Goal: Entertainment & Leisure: Consume media (video, audio)

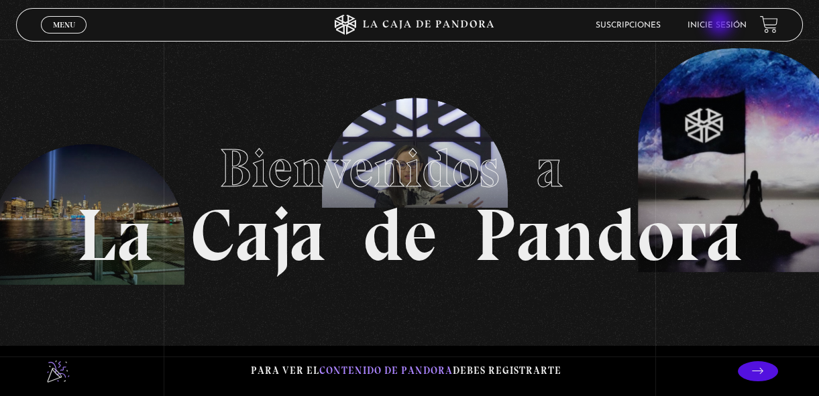
click at [721, 24] on link "Inicie sesión" at bounding box center [716, 25] width 59 height 8
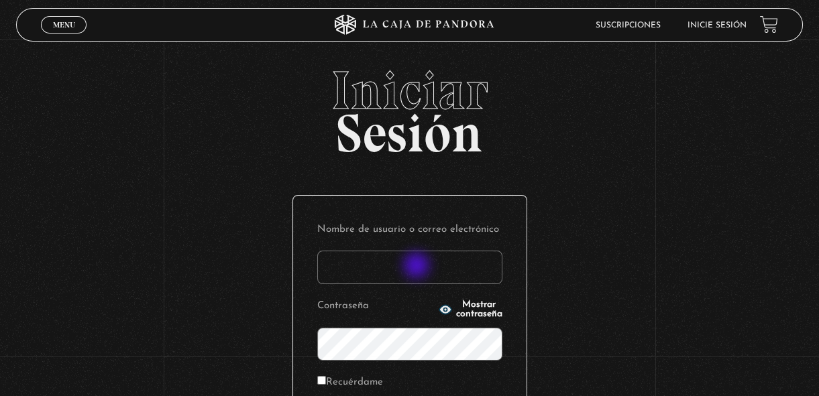
click at [418, 267] on input "Nombre de usuario o correo electrónico" at bounding box center [409, 268] width 185 height 34
click at [406, 280] on input "Nombre de usuario o correo electrónico" at bounding box center [409, 268] width 185 height 34
type input "margothvm23@gmail.com"
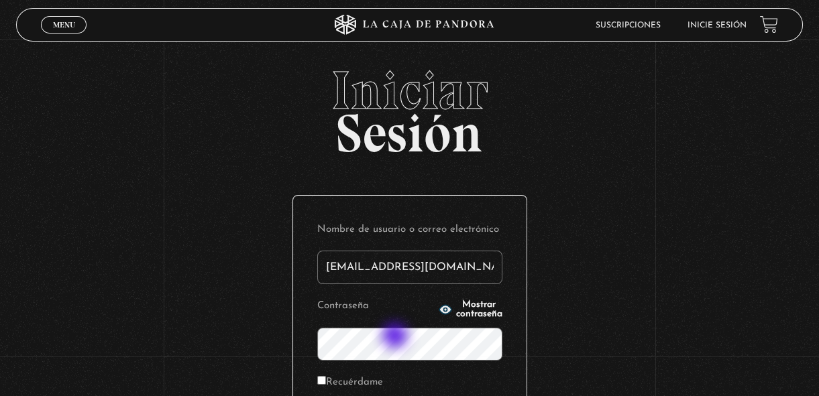
scroll to position [58, 0]
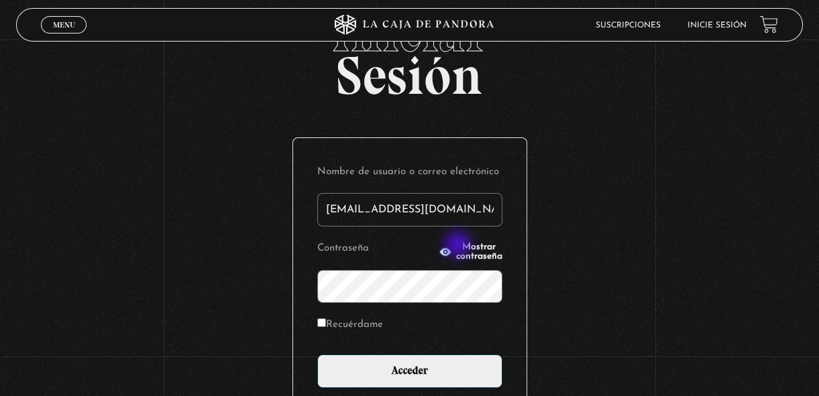
click at [459, 246] on button "Mostrar contraseña" at bounding box center [471, 252] width 64 height 19
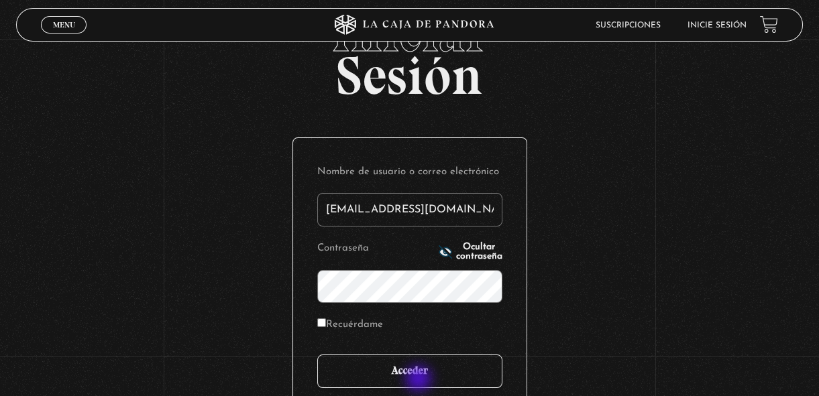
click at [420, 380] on input "Acceder" at bounding box center [409, 372] width 185 height 34
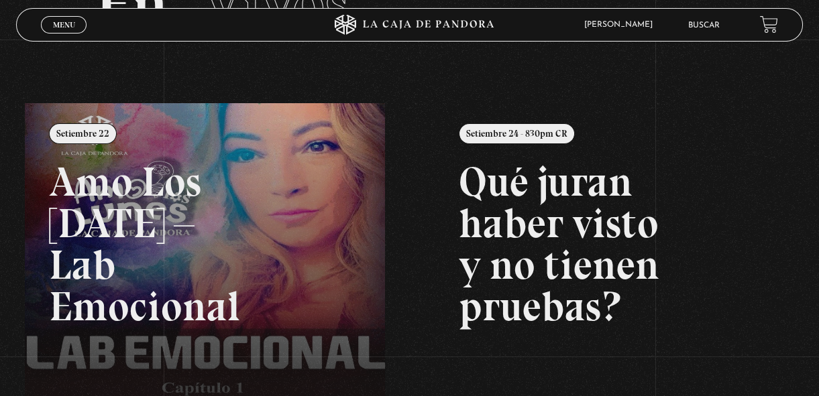
scroll to position [107, 0]
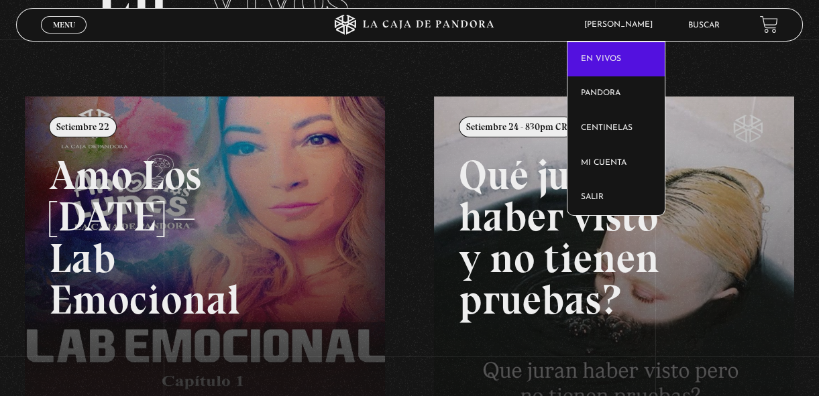
click at [622, 42] on link "En vivos" at bounding box center [615, 59] width 97 height 35
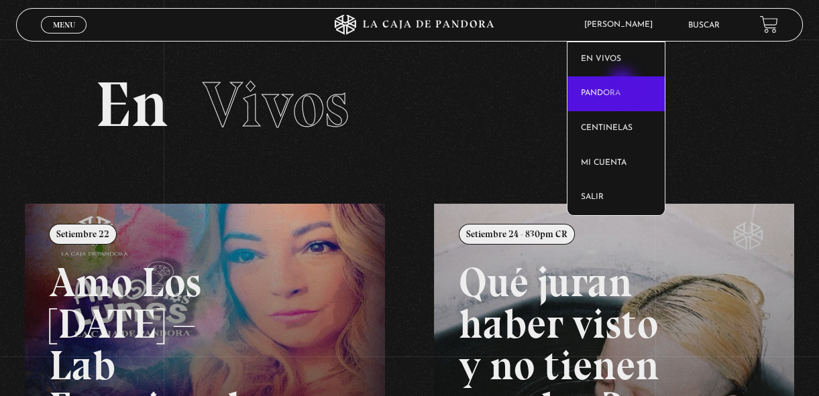
click at [623, 84] on link "Pandora" at bounding box center [615, 93] width 97 height 35
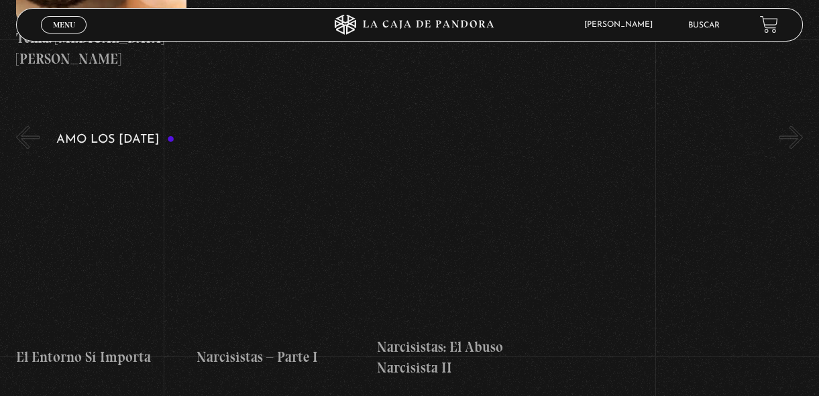
scroll to position [4516, 0]
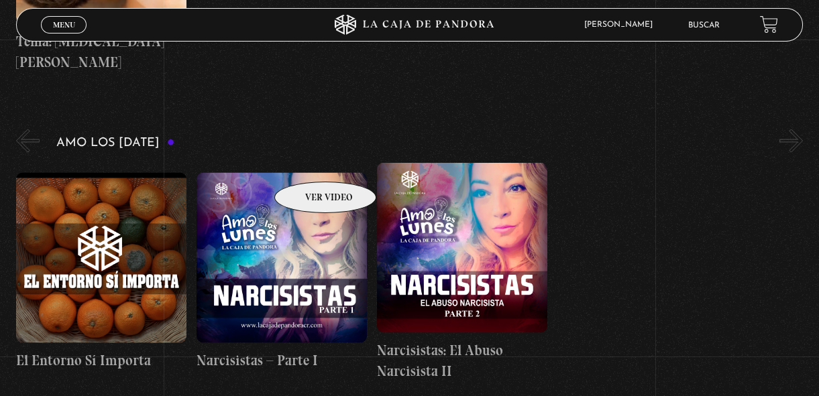
click at [308, 173] on figure at bounding box center [281, 258] width 170 height 170
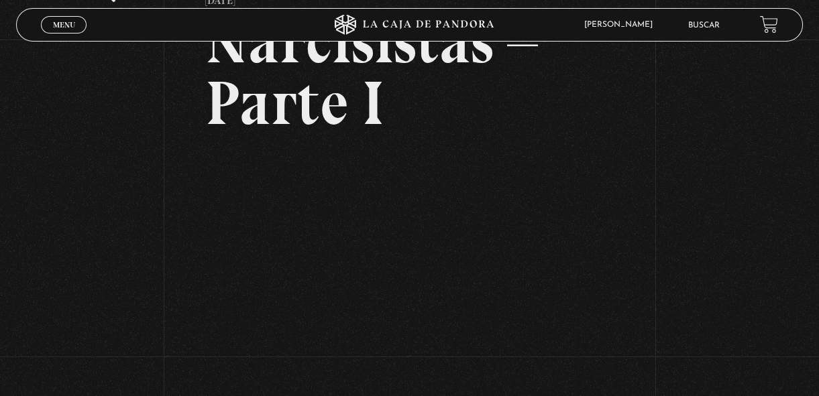
scroll to position [156, 0]
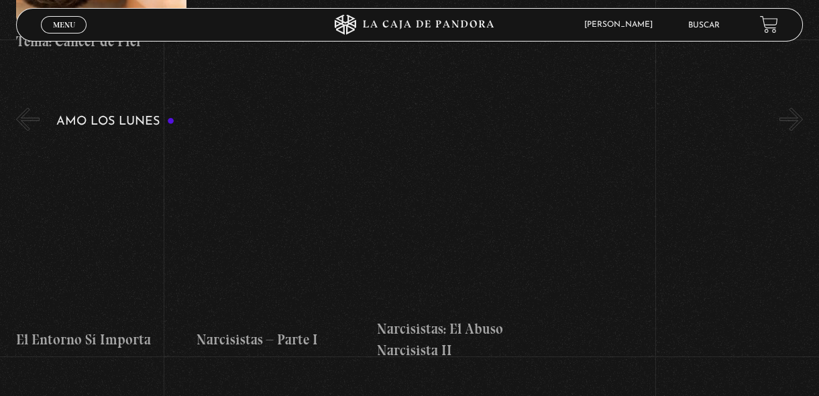
scroll to position [4516, 0]
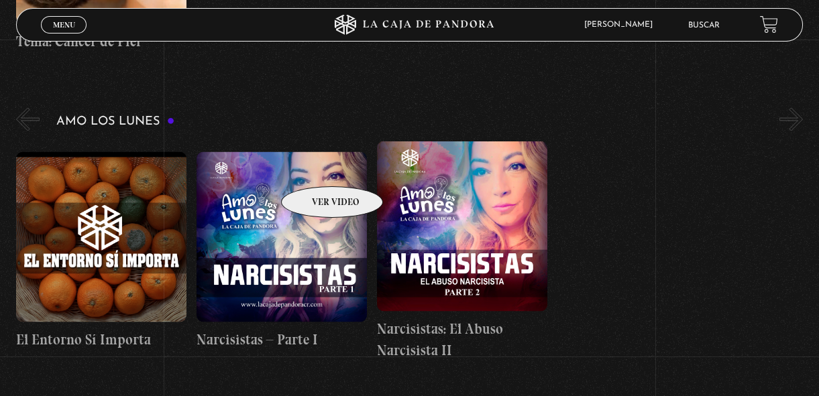
click at [315, 166] on figure at bounding box center [281, 237] width 170 height 170
click at [335, 202] on figure at bounding box center [281, 237] width 170 height 170
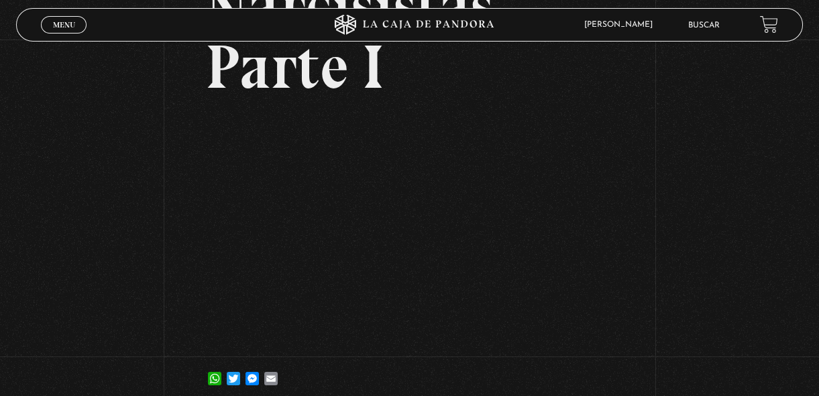
scroll to position [145, 0]
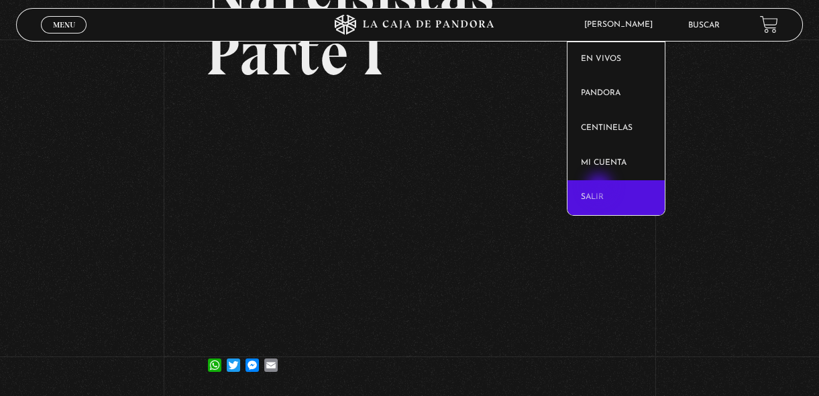
click at [600, 188] on link "Salir" at bounding box center [615, 197] width 97 height 35
